Goal: Transaction & Acquisition: Obtain resource

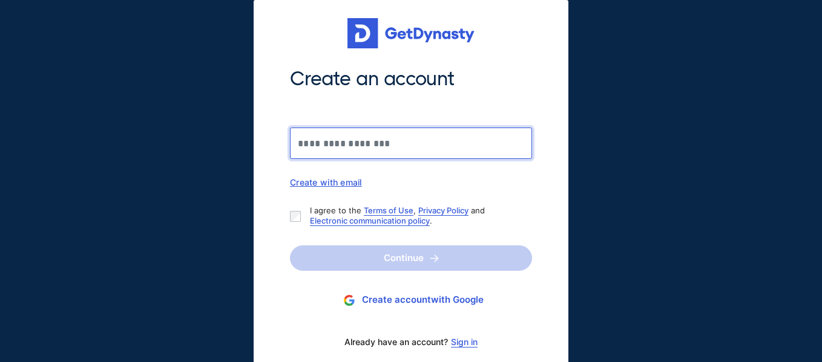
click at [427, 134] on input "Create an account" at bounding box center [411, 143] width 242 height 31
type input "**********"
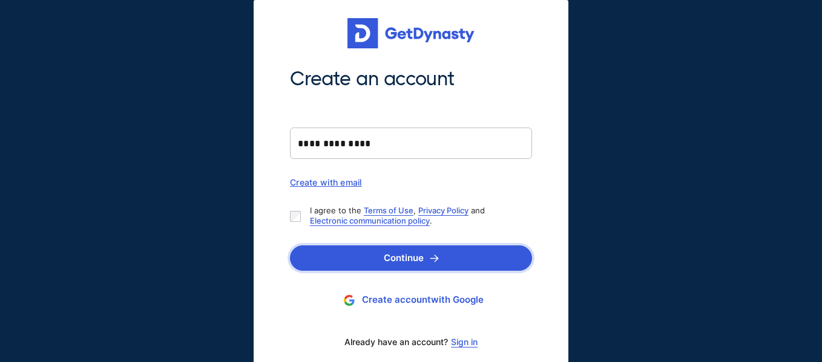
click at [350, 254] on button "Continue" at bounding box center [411, 258] width 242 height 25
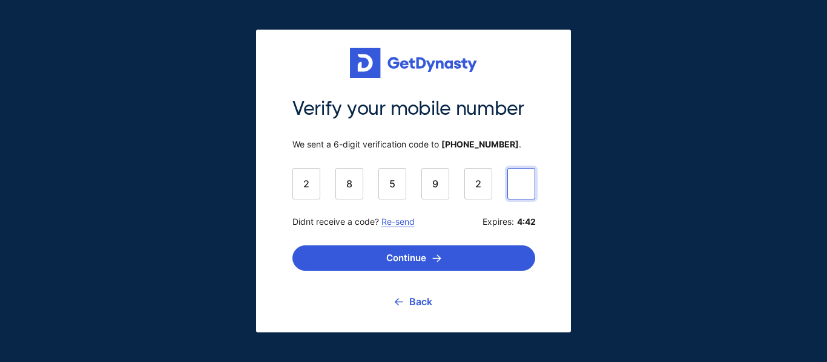
type input "******"
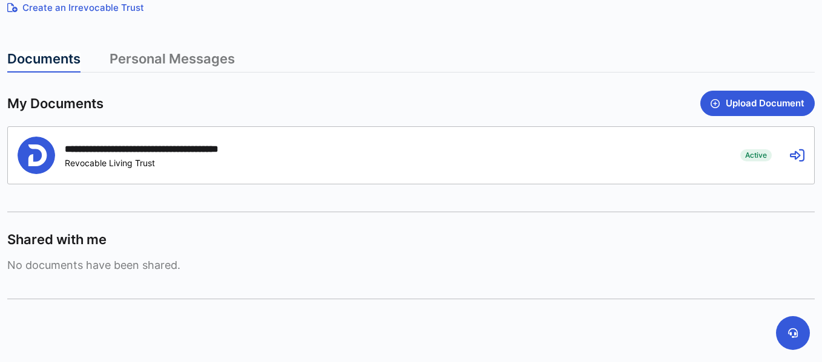
scroll to position [329, 0]
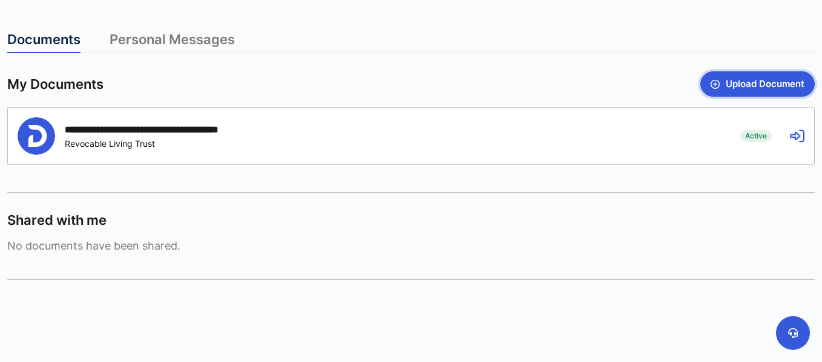
click at [774, 84] on button "Upload Document" at bounding box center [757, 83] width 114 height 25
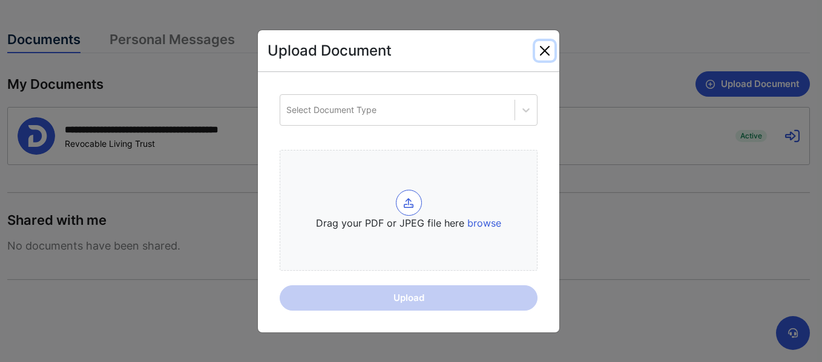
click at [544, 49] on button "Close" at bounding box center [544, 50] width 19 height 19
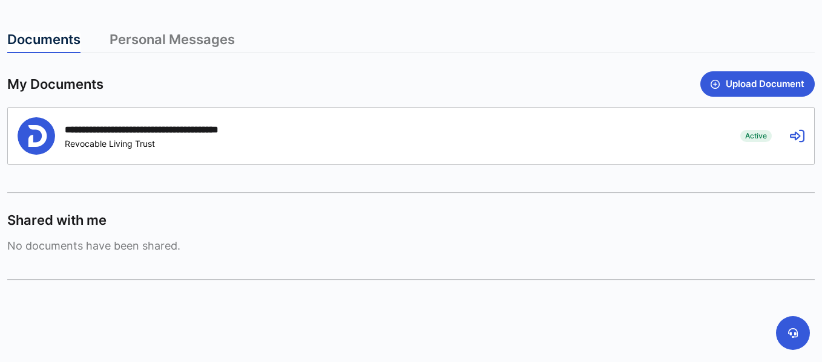
click at [172, 128] on div "**********" at bounding box center [170, 129] width 211 height 11
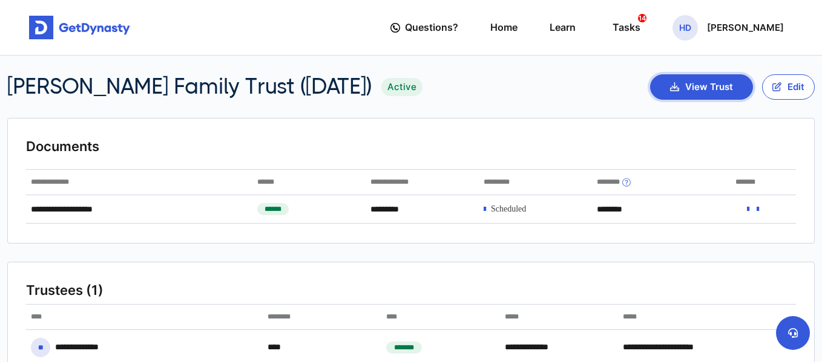
click at [694, 81] on button "View Trust" at bounding box center [701, 86] width 103 height 25
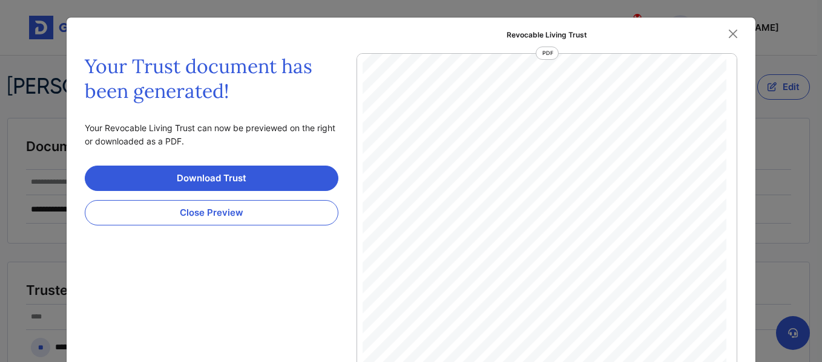
scroll to position [3645, 0]
click at [731, 38] on button "Close" at bounding box center [733, 34] width 18 height 18
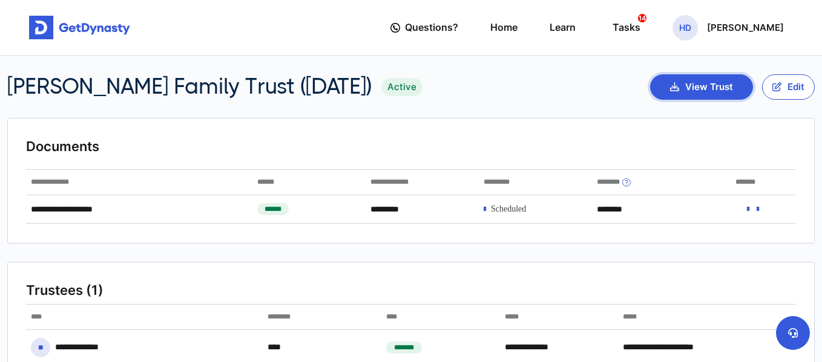
click at [713, 91] on button "View Trust" at bounding box center [701, 86] width 103 height 25
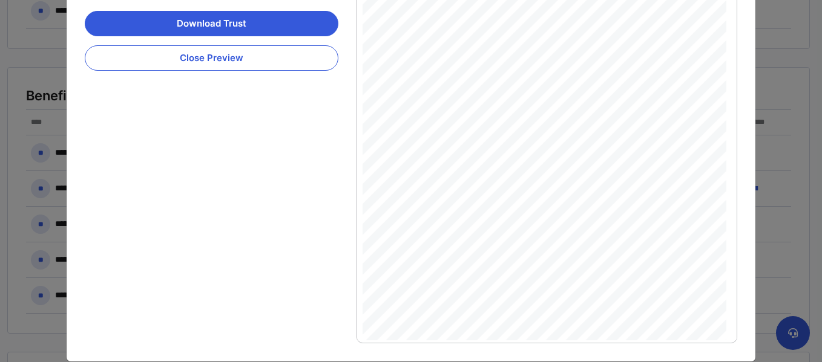
scroll to position [0, 0]
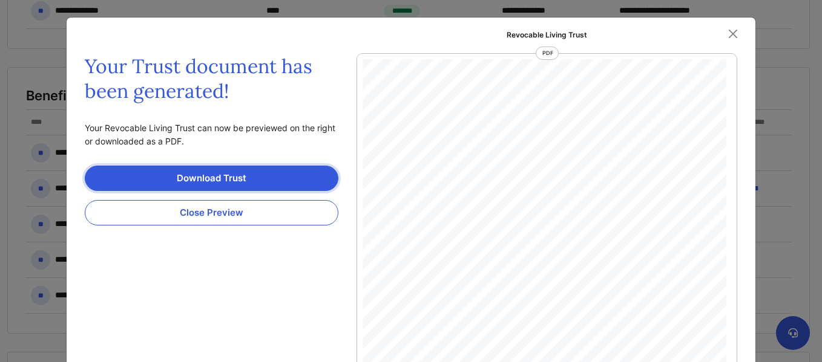
click at [246, 182] on link "Download Trust" at bounding box center [212, 178] width 254 height 25
click at [552, 73] on div "Declaration of Trust Trust ID: f31186738e959f286bb4c3ca6395dba2bd5995ca5dc28b5f…" at bounding box center [537, 285] width 350 height 453
click at [732, 33] on button "Close" at bounding box center [733, 34] width 18 height 18
